Goal: Find specific page/section: Find specific page/section

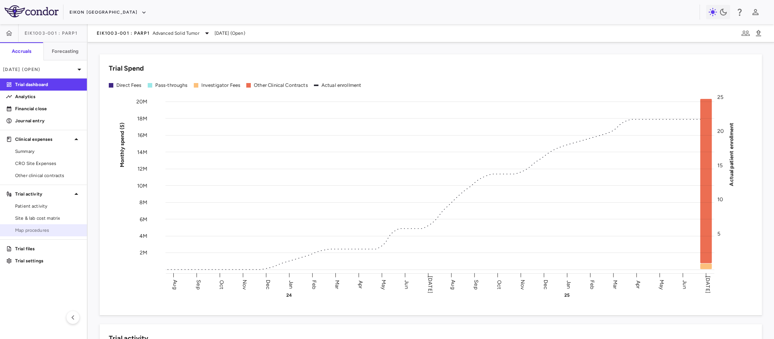
click at [26, 232] on span "Map procedures" at bounding box center [48, 230] width 66 height 7
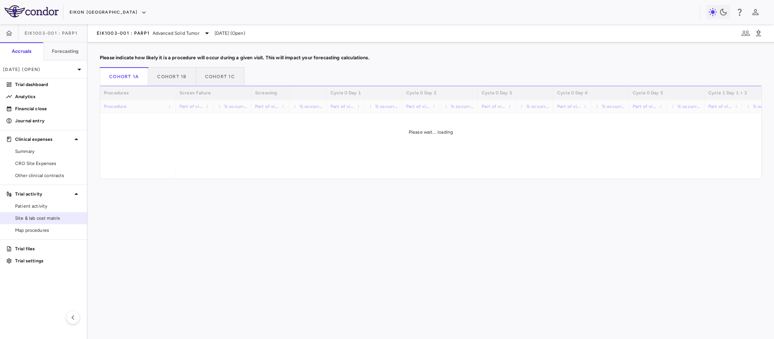
click at [32, 219] on span "Site & lab cost matrix" at bounding box center [48, 218] width 66 height 7
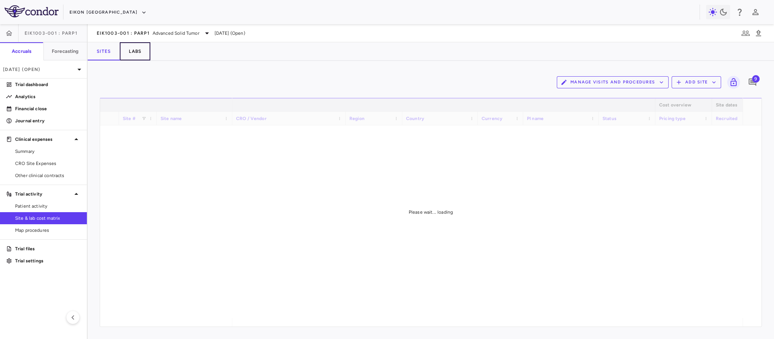
click at [131, 53] on button "Labs" at bounding box center [135, 51] width 31 height 18
